Goal: Information Seeking & Learning: Learn about a topic

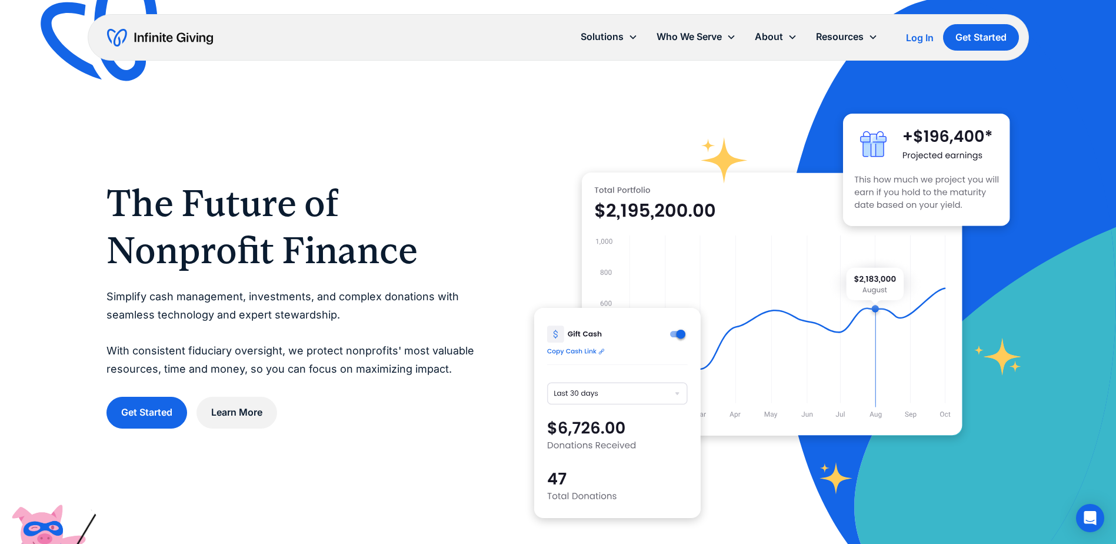
click at [368, 153] on div "The Future of Nonprofit Finance Simplify cash management, investments, and comp…" at bounding box center [558, 304] width 904 height 476
click at [768, 69] on link "Team" at bounding box center [779, 67] width 38 height 16
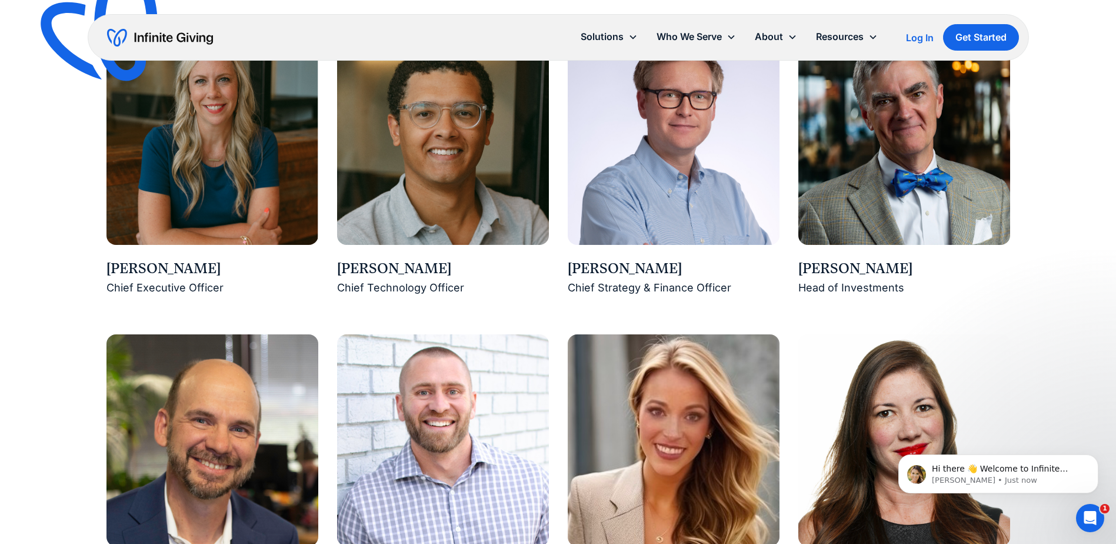
scroll to position [883, 0]
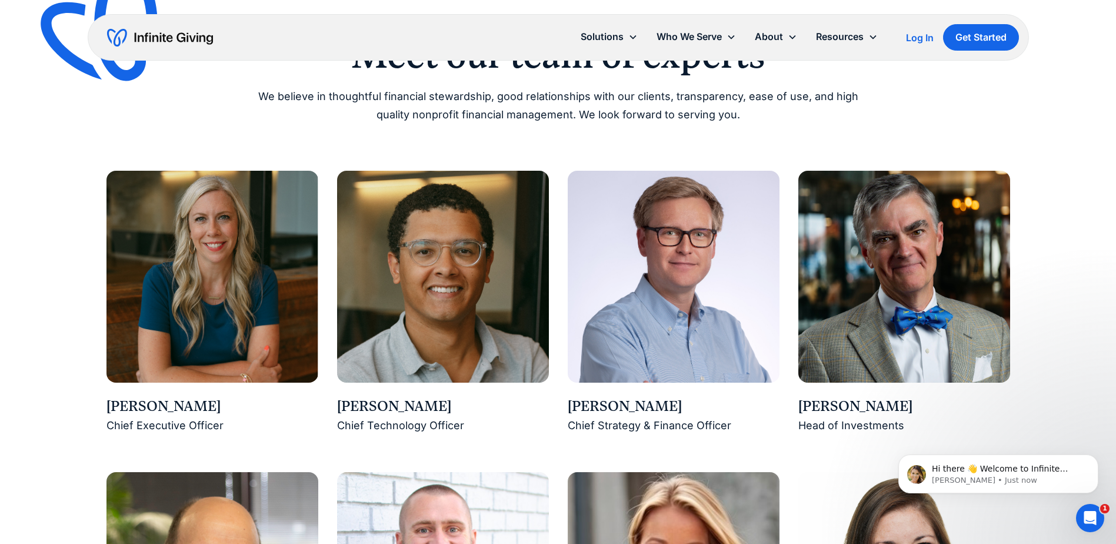
click at [394, 357] on img at bounding box center [443, 277] width 212 height 212
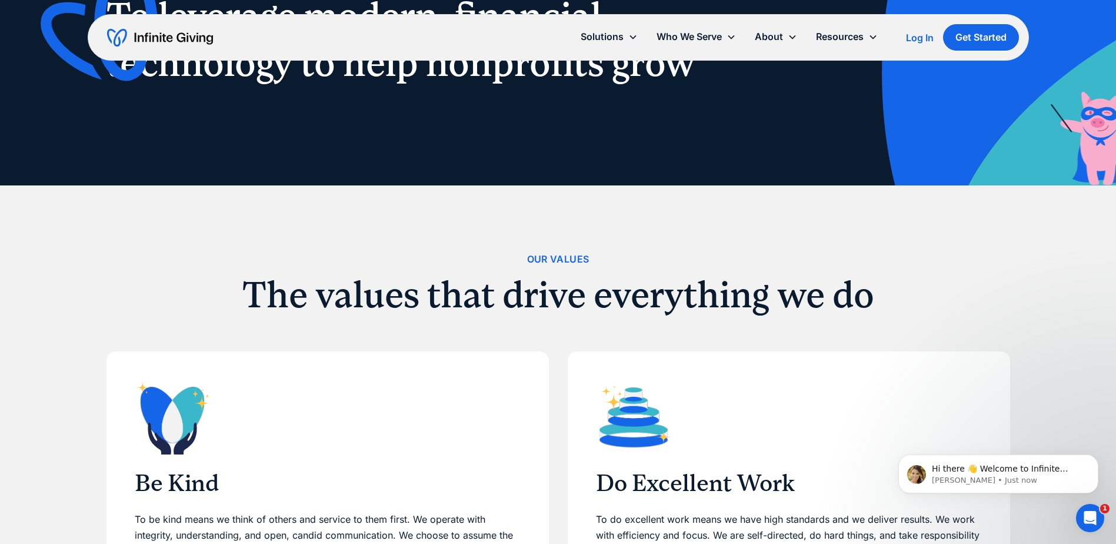
scroll to position [0, 0]
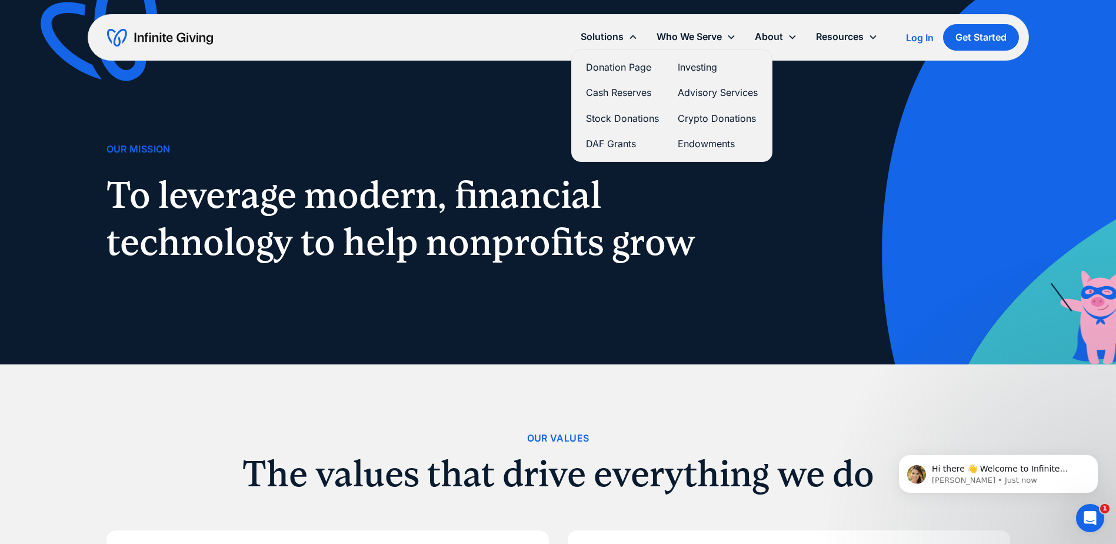
click at [708, 66] on link "Investing" at bounding box center [718, 67] width 80 height 16
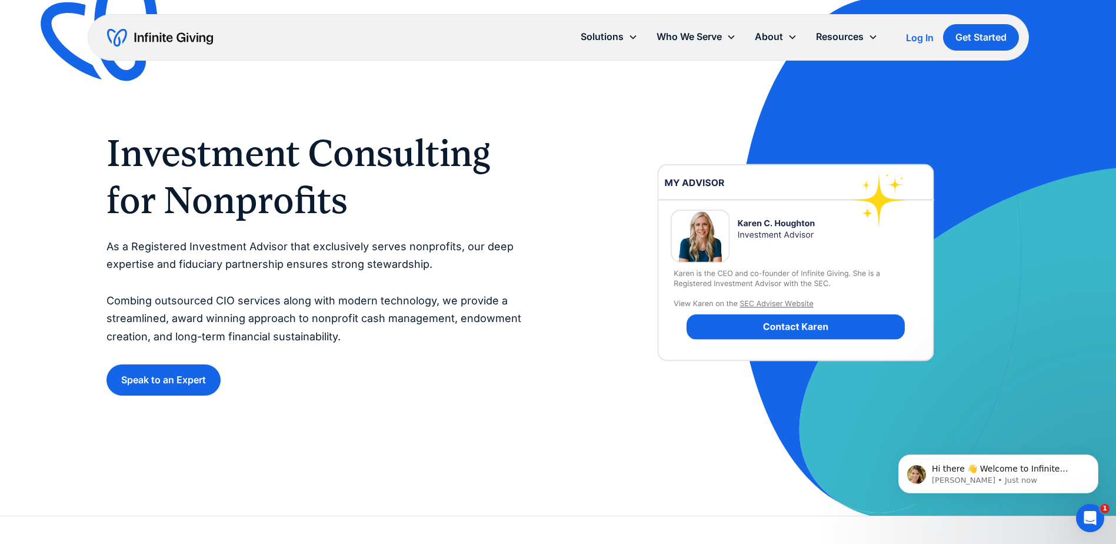
click at [781, 305] on img at bounding box center [795, 262] width 315 height 299
click at [776, 327] on img at bounding box center [795, 262] width 315 height 299
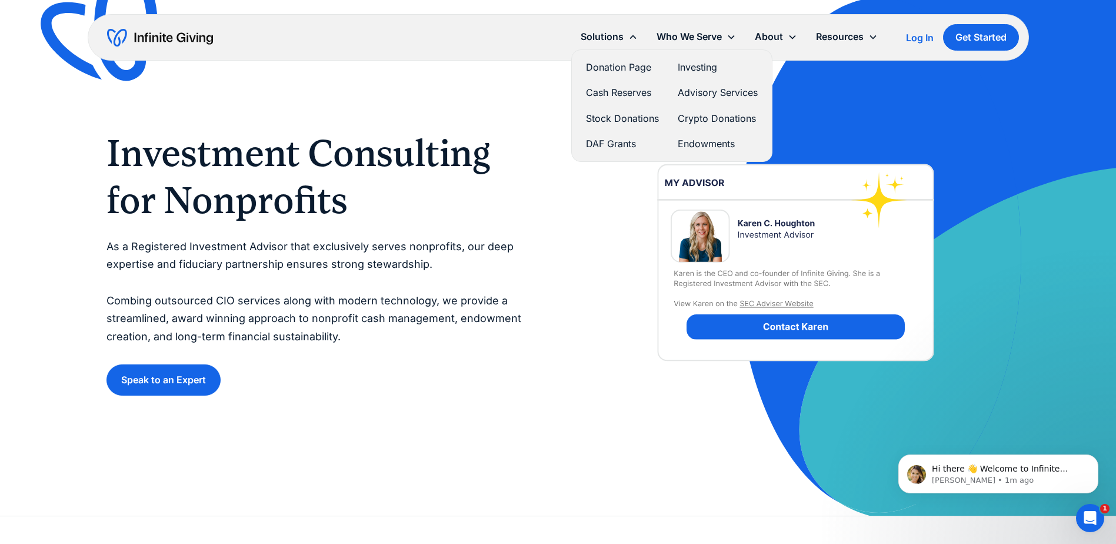
click at [719, 91] on link "Advisory Services" at bounding box center [718, 93] width 80 height 16
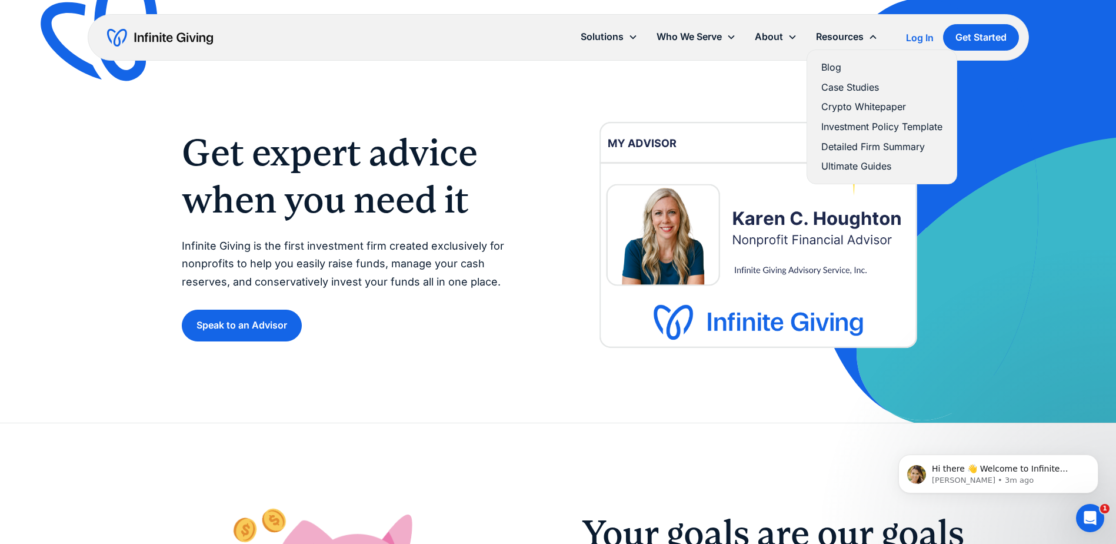
click at [837, 125] on link "Investment Policy Template" at bounding box center [881, 127] width 121 height 16
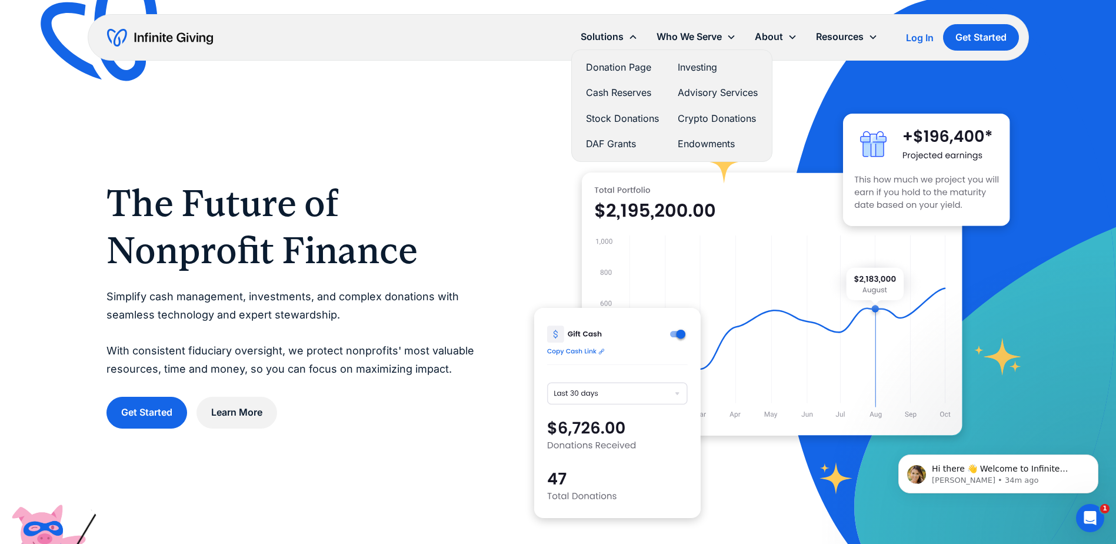
click at [702, 90] on link "Advisory Services" at bounding box center [718, 93] width 80 height 16
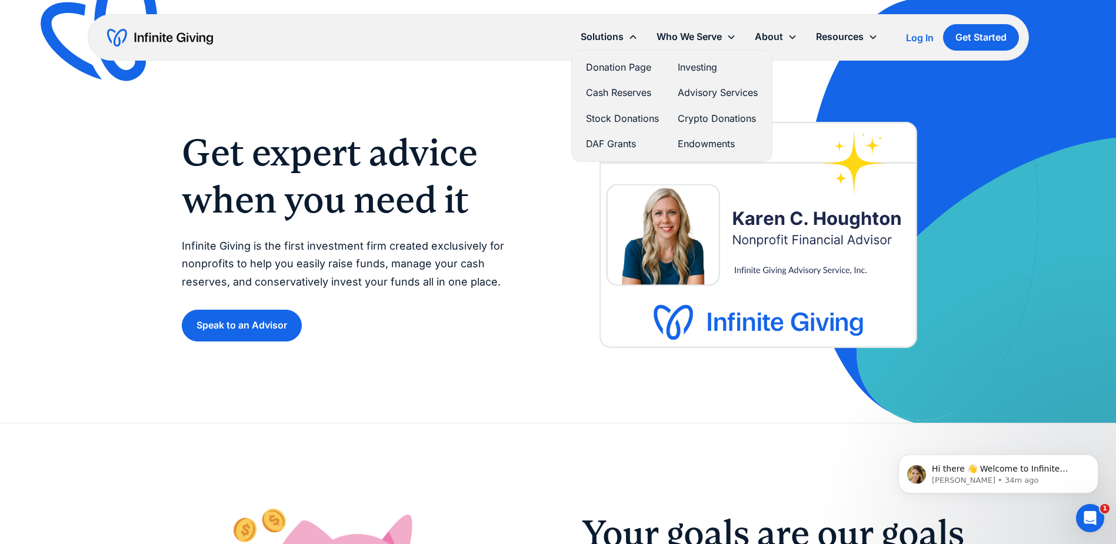
click at [700, 65] on link "Investing" at bounding box center [718, 67] width 80 height 16
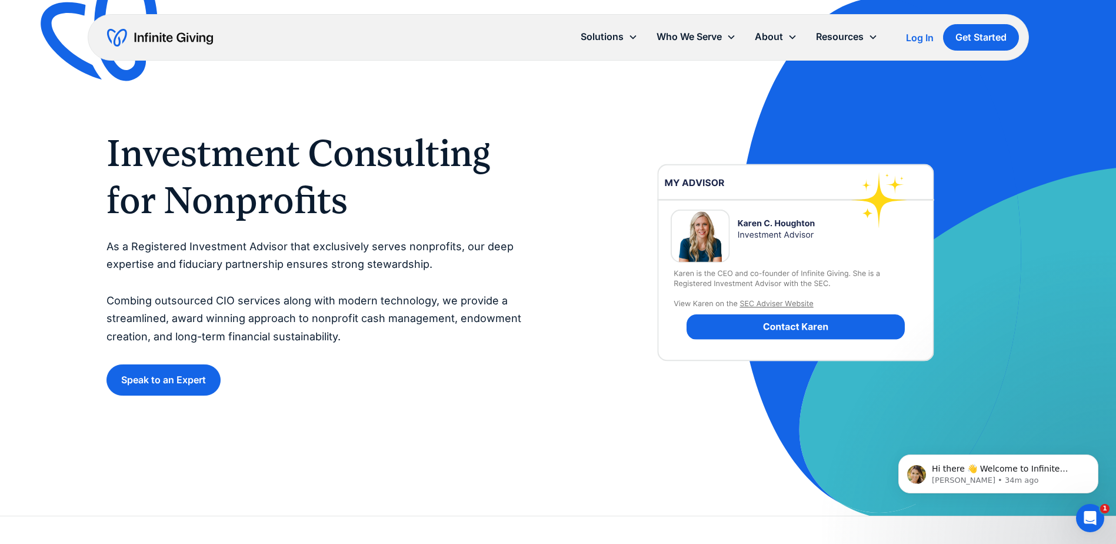
click at [775, 303] on img at bounding box center [795, 262] width 315 height 299
click at [776, 303] on img at bounding box center [795, 262] width 315 height 299
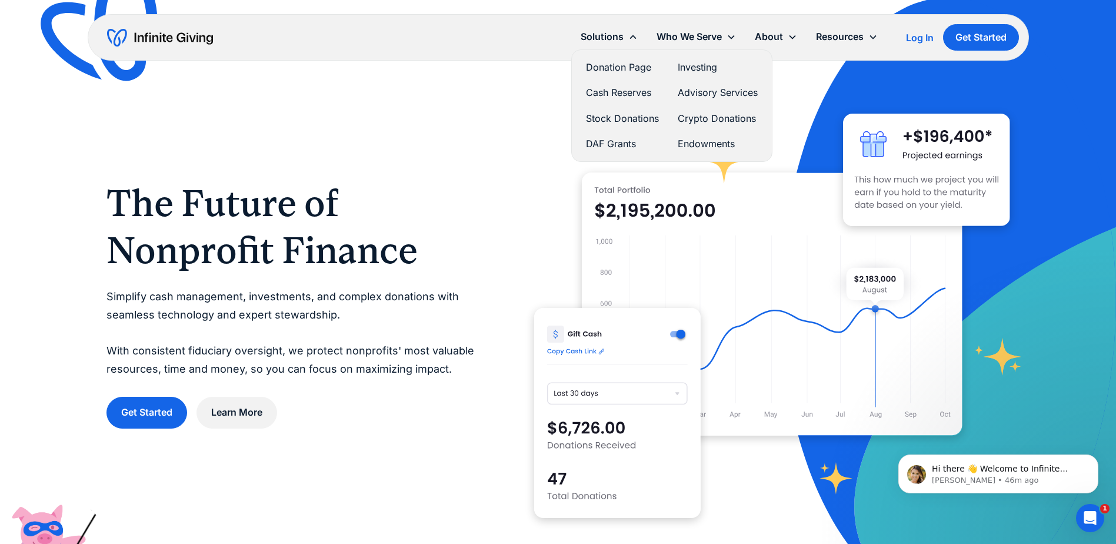
click at [701, 68] on link "Investing" at bounding box center [718, 67] width 80 height 16
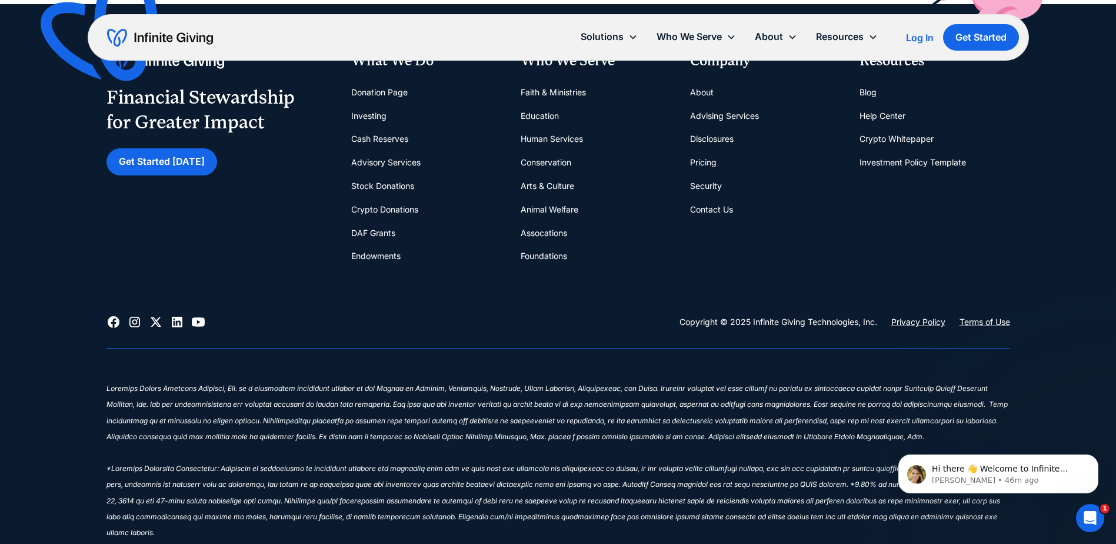
scroll to position [4241, 0]
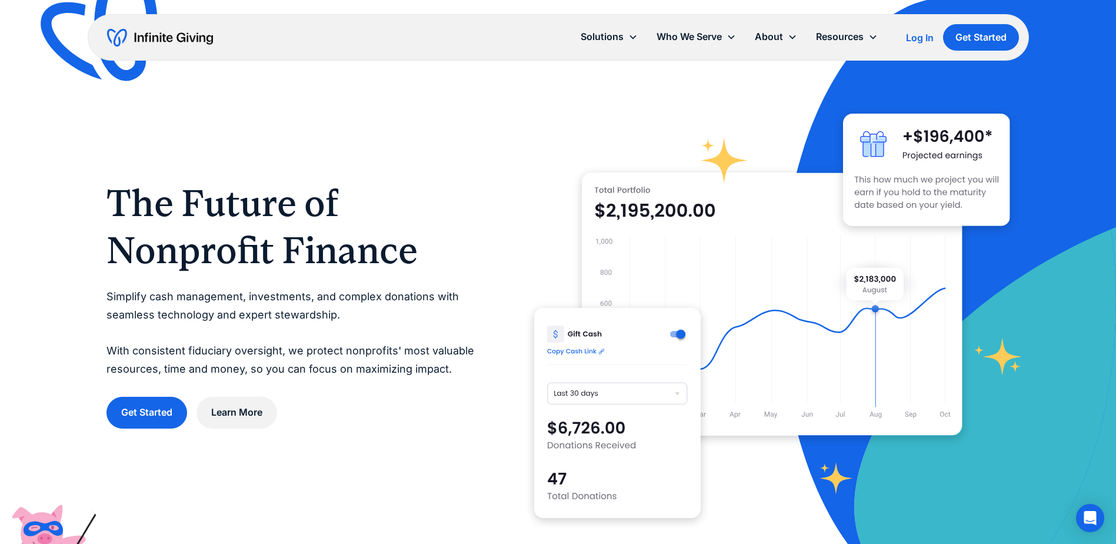
click at [489, 186] on div "The Future of Nonprofit Finance Simplify cash management, investments, and comp…" at bounding box center [558, 304] width 904 height 476
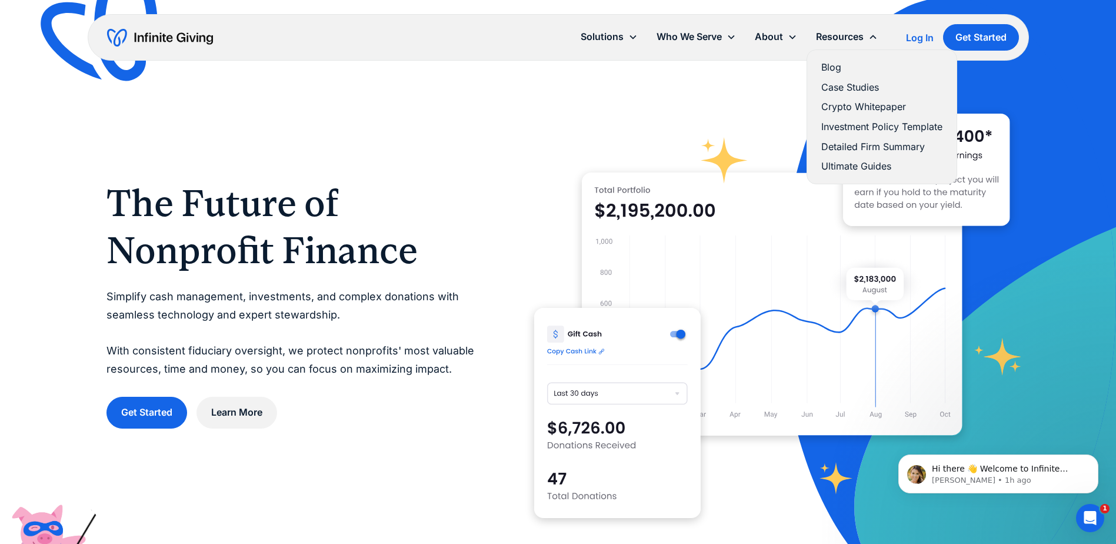
click at [835, 144] on link "Detailed Firm Summary" at bounding box center [881, 147] width 121 height 16
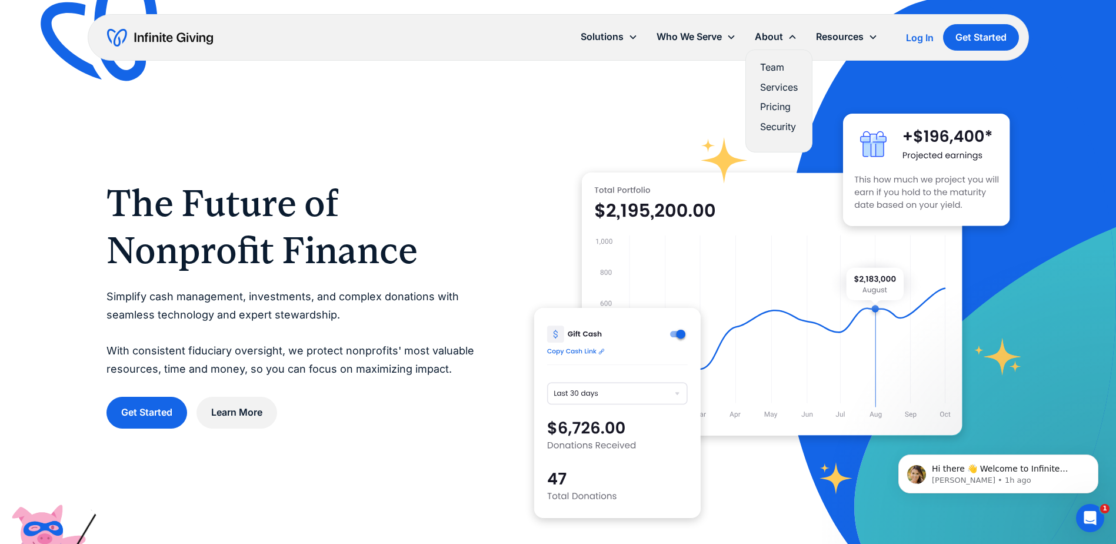
click at [771, 85] on link "Services" at bounding box center [779, 87] width 38 height 16
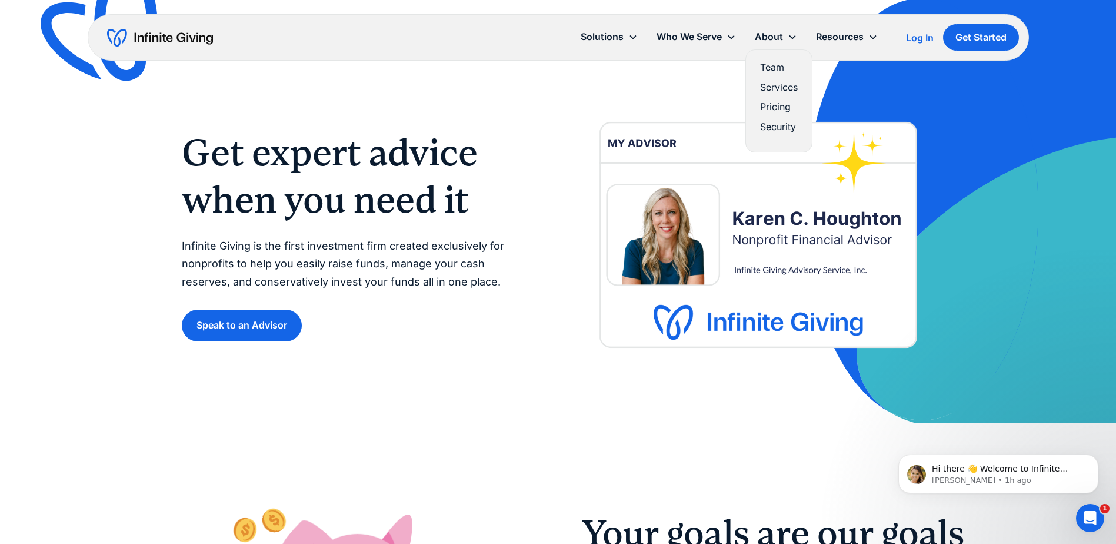
click at [770, 103] on link "Pricing" at bounding box center [779, 107] width 38 height 16
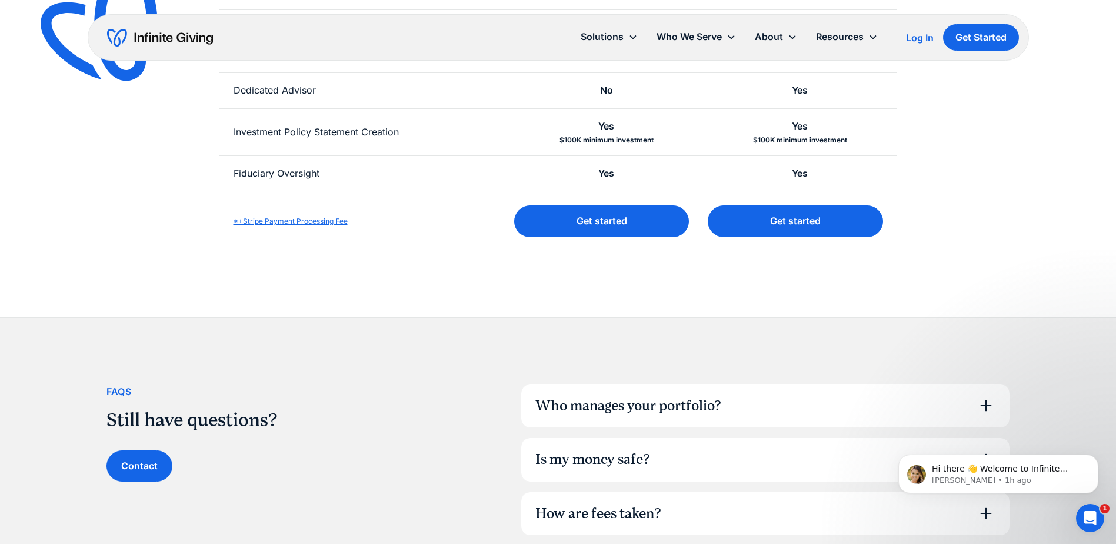
scroll to position [548, 0]
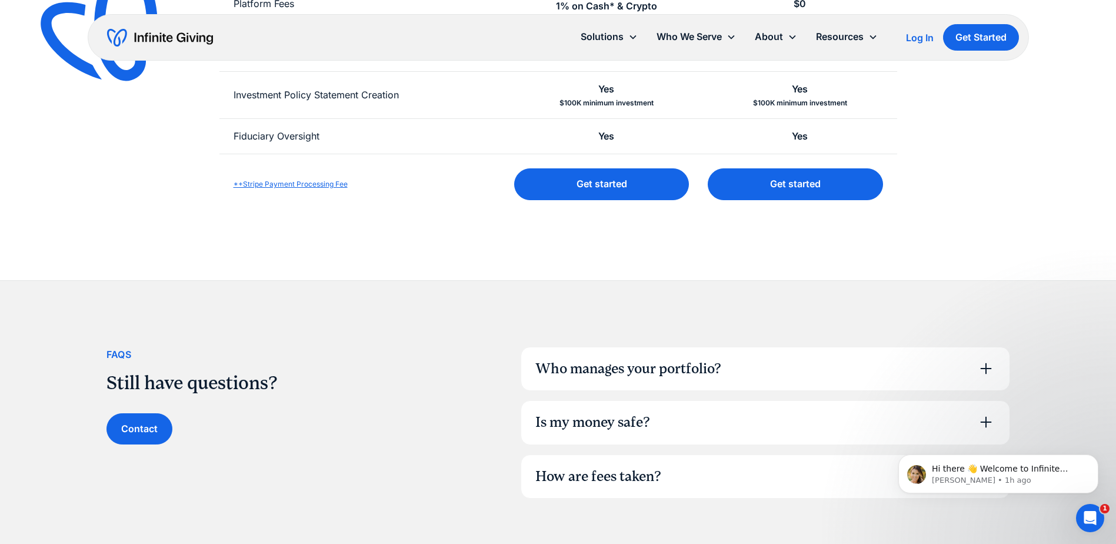
click at [923, 362] on div "Who manages your portfolio?" at bounding box center [765, 369] width 488 height 44
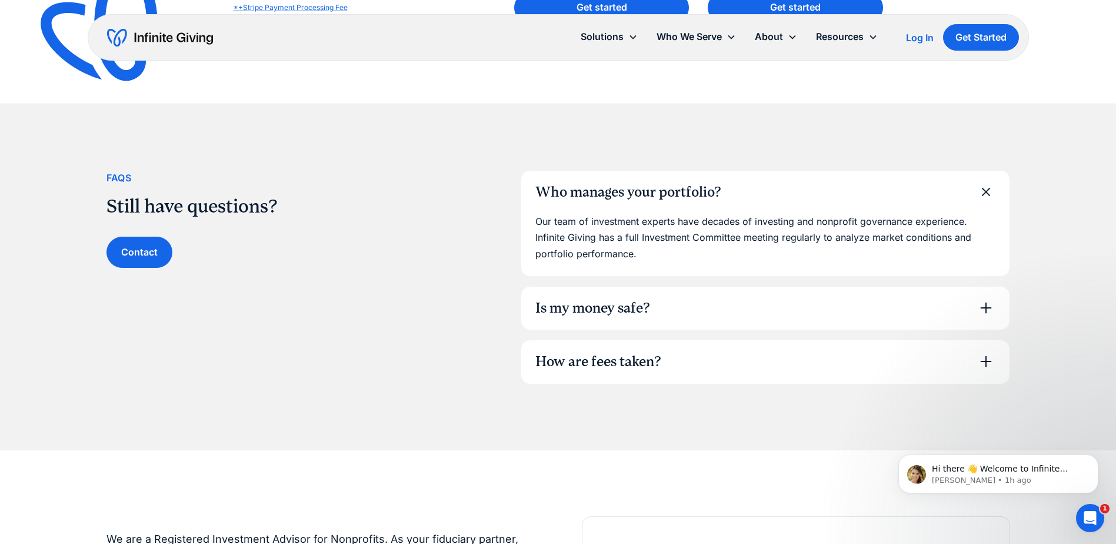
scroll to position [803, 0]
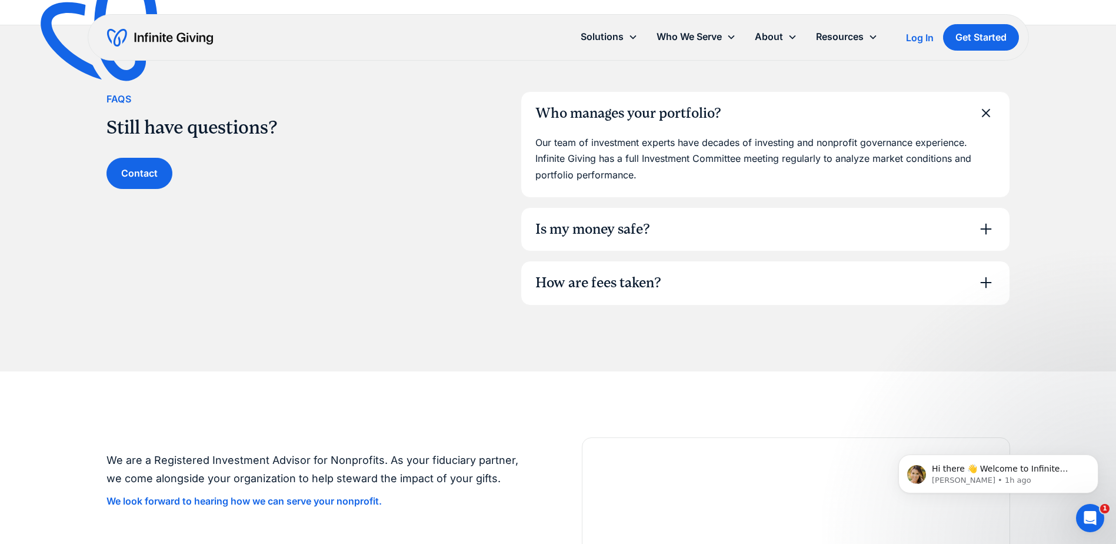
click at [984, 272] on div "How are fees taken?" at bounding box center [765, 283] width 488 height 44
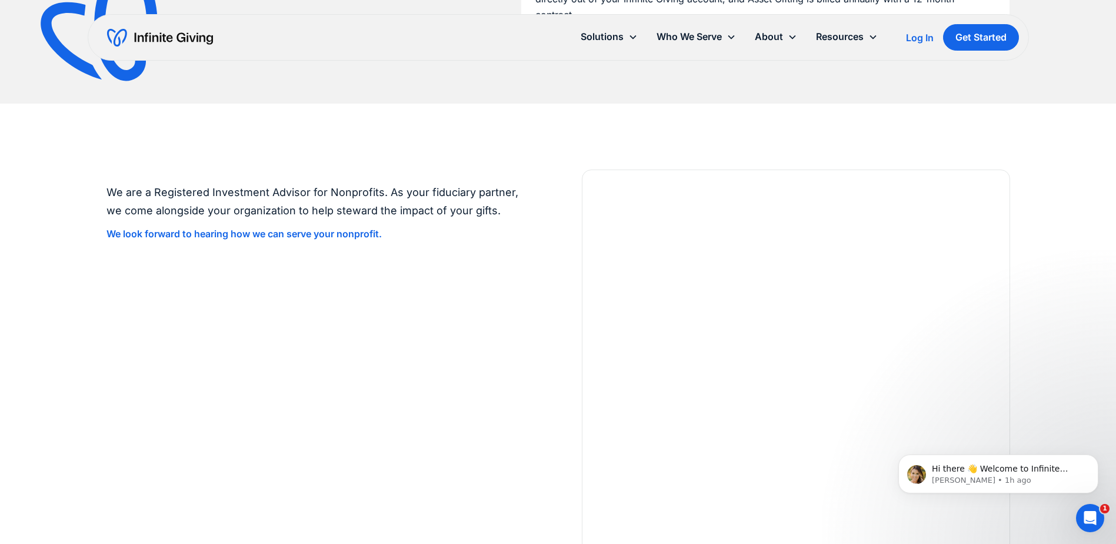
scroll to position [0, 0]
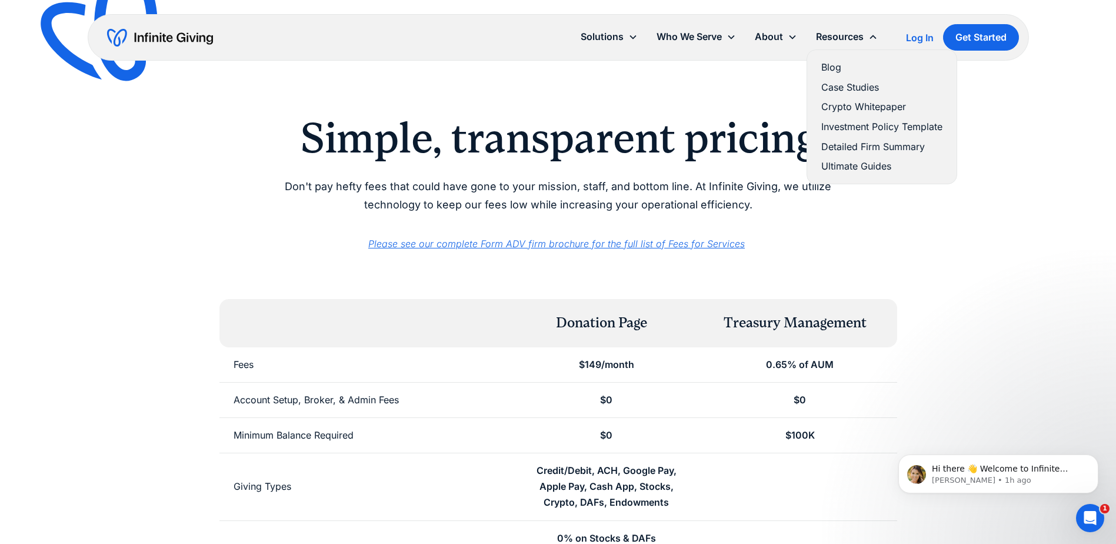
click at [840, 140] on link "Detailed Firm Summary" at bounding box center [881, 147] width 121 height 16
